Goal: Find specific page/section: Find specific page/section

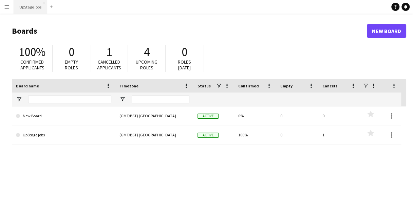
click at [31, 8] on button "UpStage jobs Close" at bounding box center [30, 6] width 33 height 13
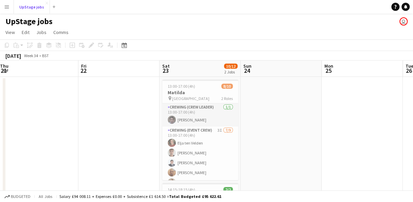
scroll to position [0, 165]
click at [216, 20] on div "UpStage jobs user" at bounding box center [206, 20] width 413 height 13
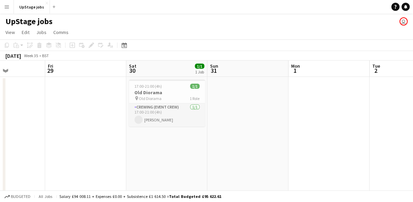
scroll to position [0, 200]
click at [140, 159] on app-date-cell "17:00-21:00 (4h) 1/1 Old Diorama pin Old Diorama 1 Role Crewing (Event Crew) [D…" at bounding box center [165, 165] width 81 height 177
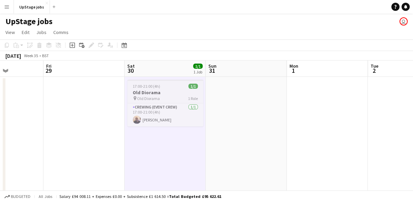
click at [151, 96] on span "Old Diorama" at bounding box center [148, 98] width 23 height 5
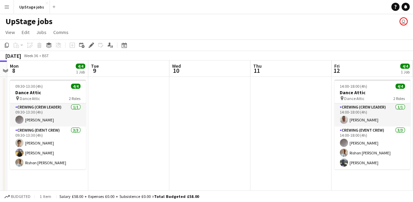
scroll to position [0, 234]
